Goal: Navigation & Orientation: Find specific page/section

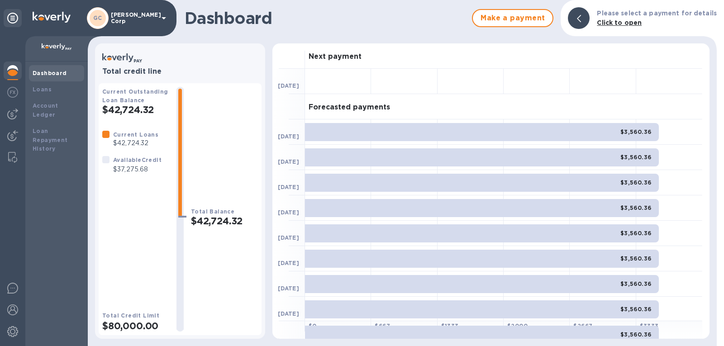
click at [58, 74] on b "Dashboard" at bounding box center [50, 73] width 34 height 7
